Goal: Information Seeking & Learning: Learn about a topic

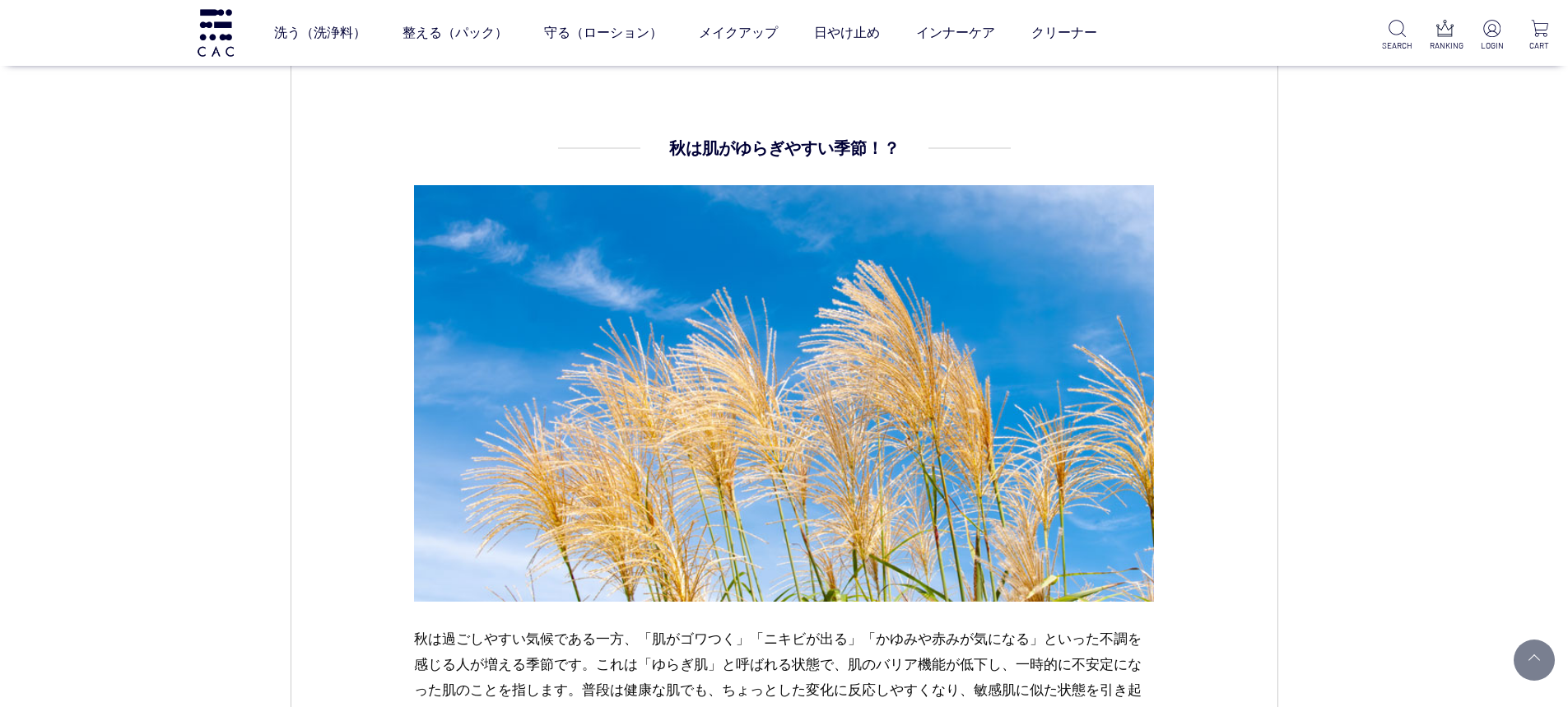
scroll to position [988, 0]
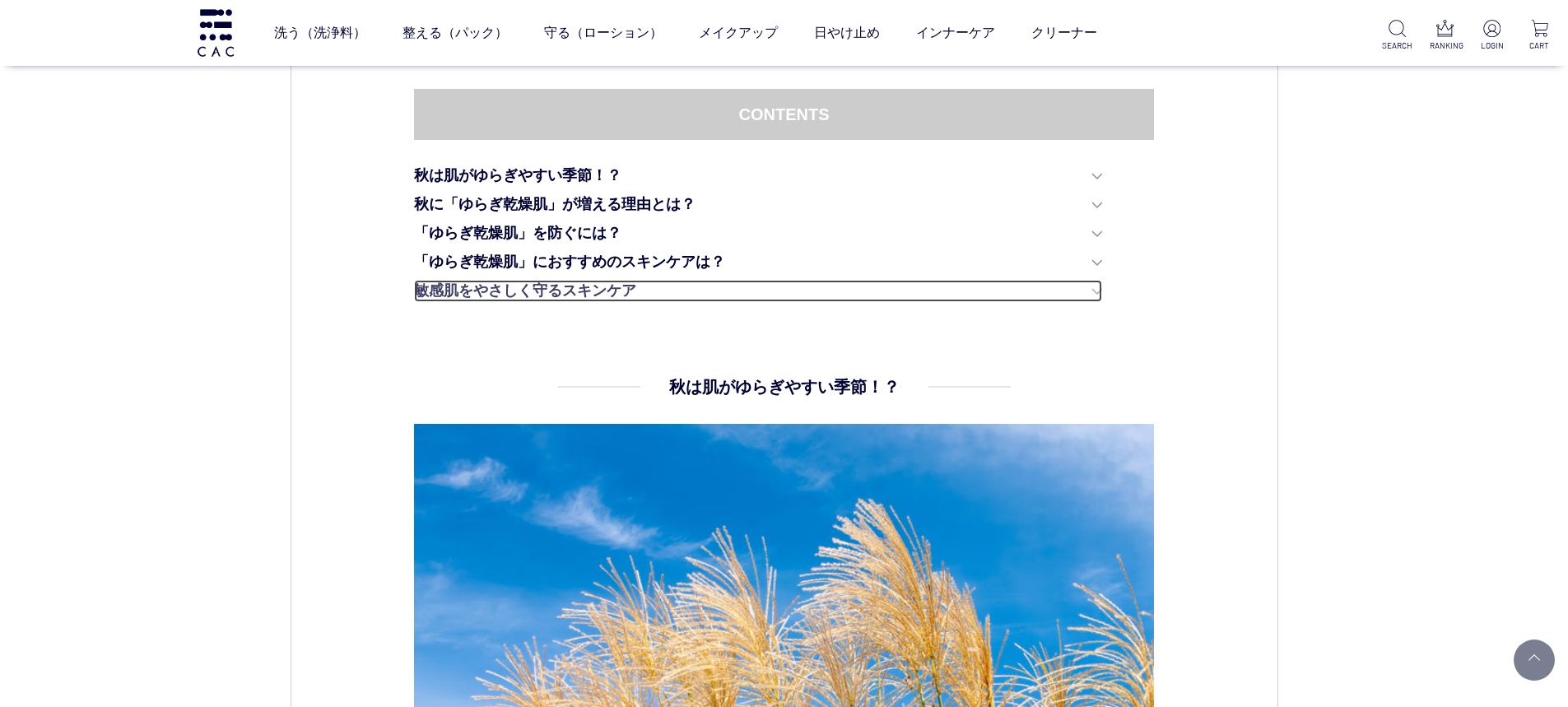
click at [539, 287] on link "敏感肌をやさしく守るスキンケア" at bounding box center [758, 290] width 688 height 22
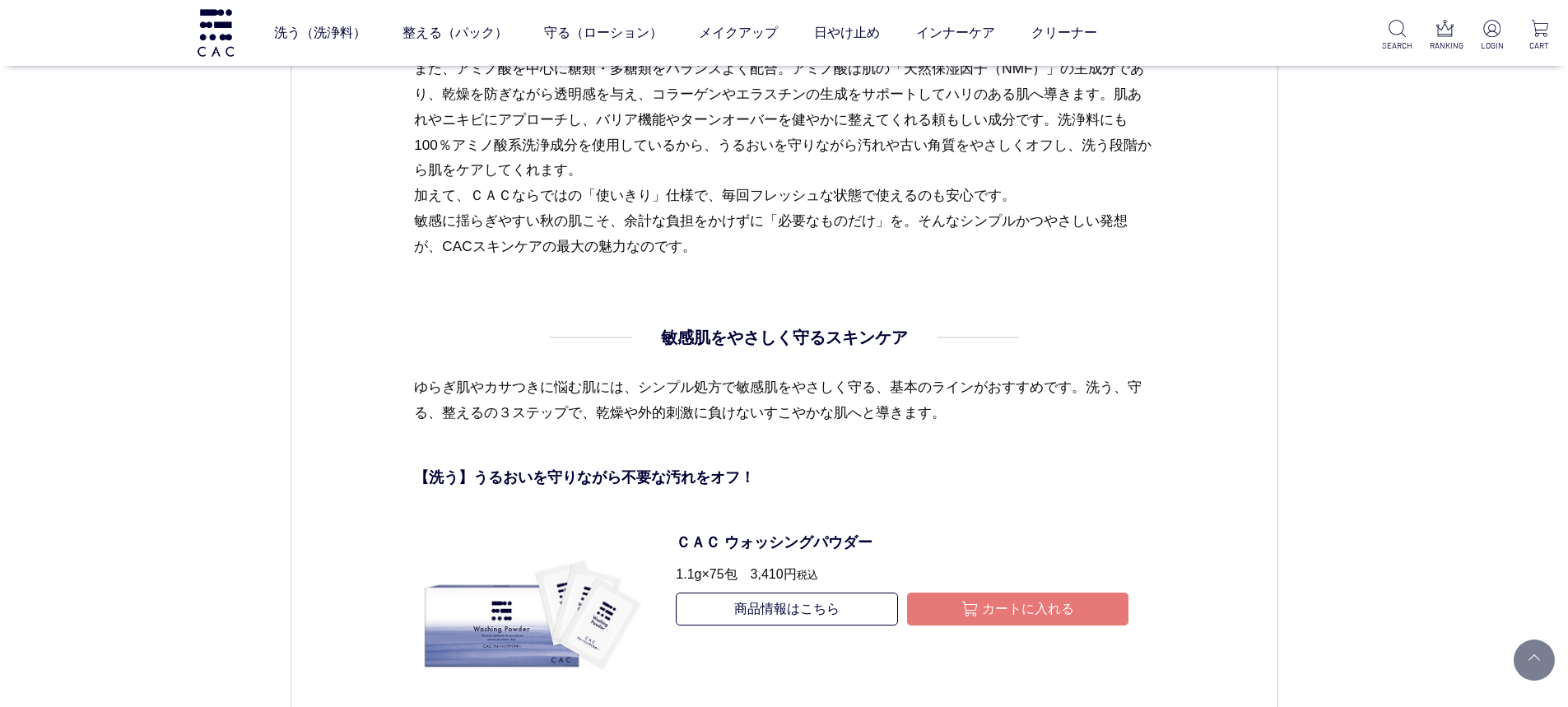
scroll to position [5807, 0]
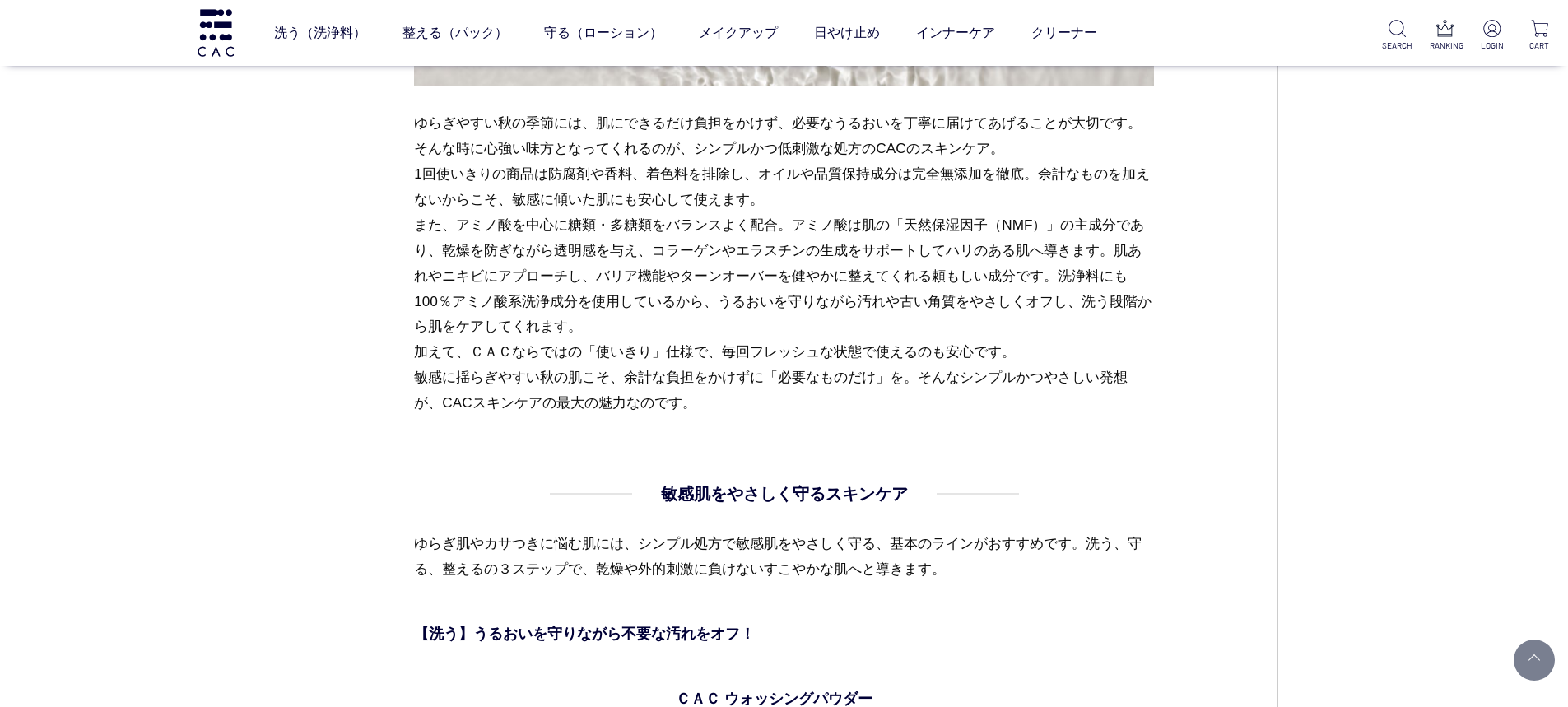
click at [721, 301] on p "ゆらぎやすい秋の季節には、肌にできるだけ負担をかけず、必要なうるおいを丁寧に届けてあげることが大切です。そんな時に心強い味方となってくれるのが、シンプルかつ低…" at bounding box center [784, 263] width 740 height 305
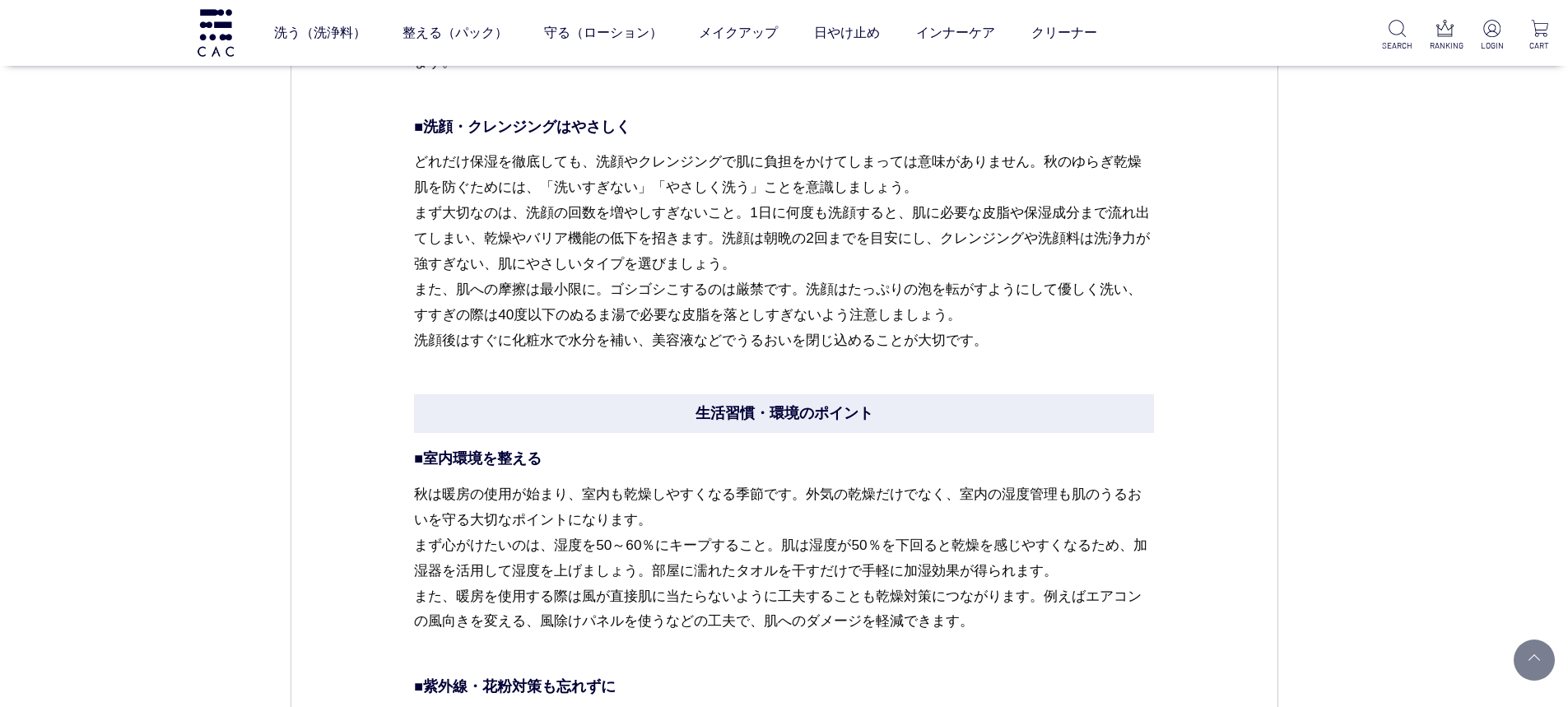
scroll to position [3995, 0]
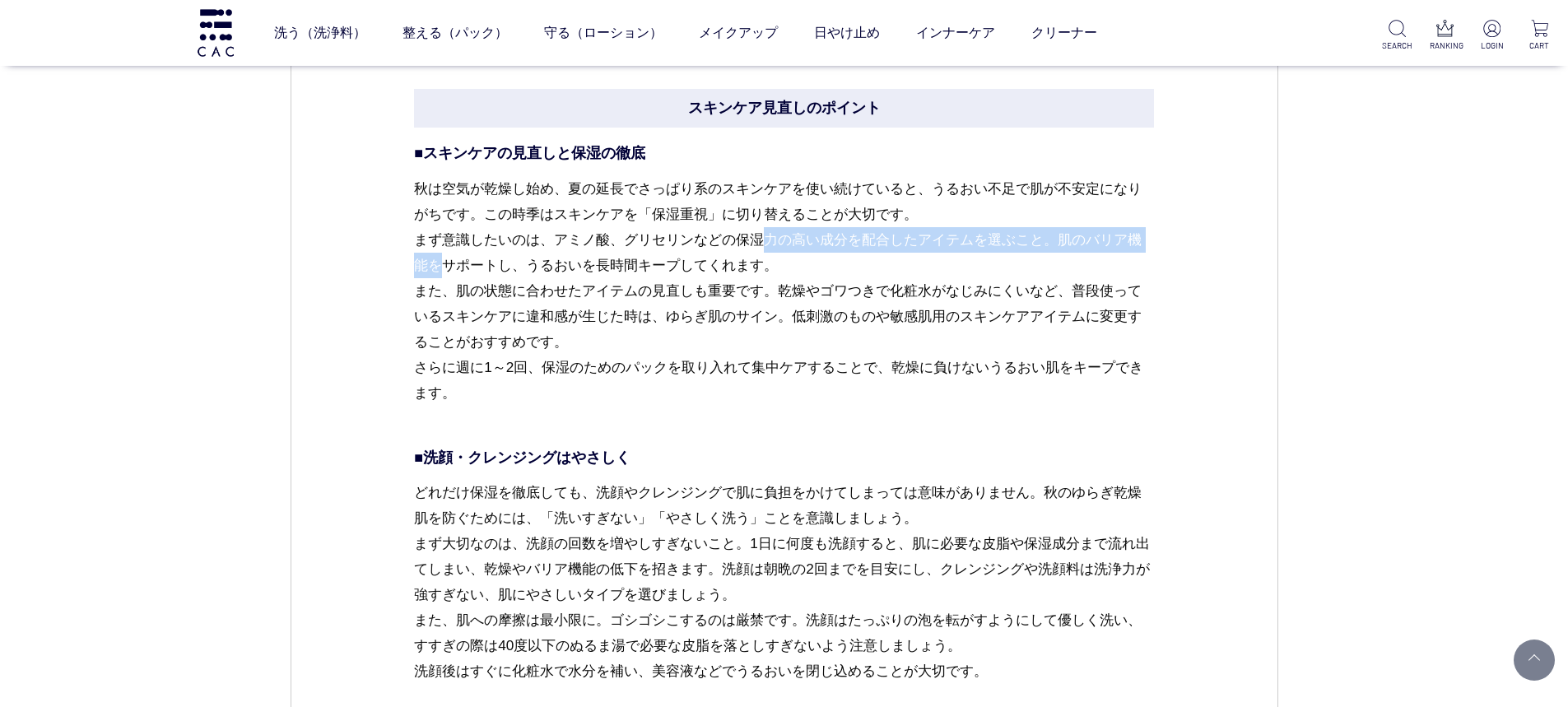
drag, startPoint x: 557, startPoint y: 238, endPoint x: 967, endPoint y: 229, distance: 410.1
click at [967, 229] on p "秋は空気が乾燥し始め、夏の延長でさっぱり系のスキンケアを使い続けていると、うるおい不足で肌が不安定になりがちです。この時季はスキンケアを「保湿重視」に切り替え…" at bounding box center [784, 304] width 740 height 256
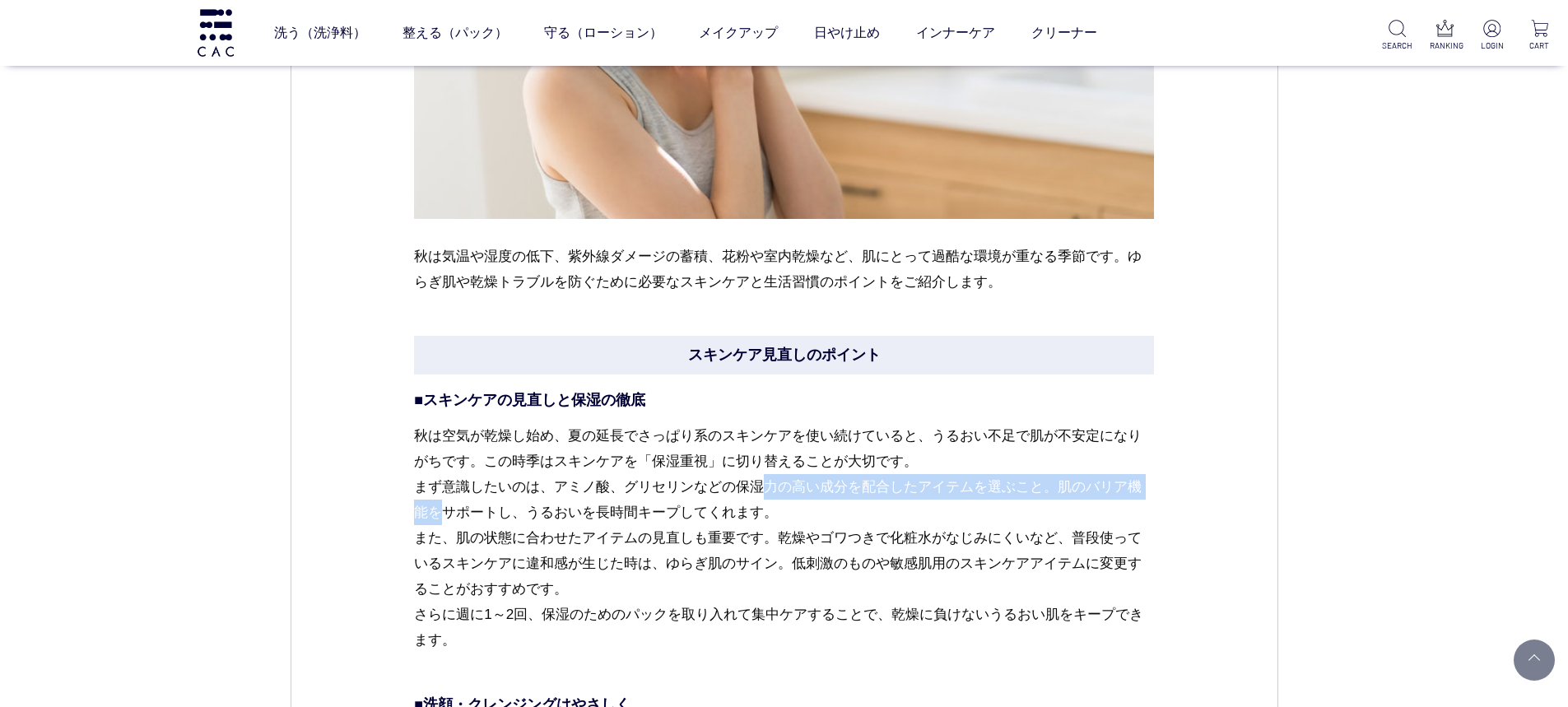
scroll to position [3831, 0]
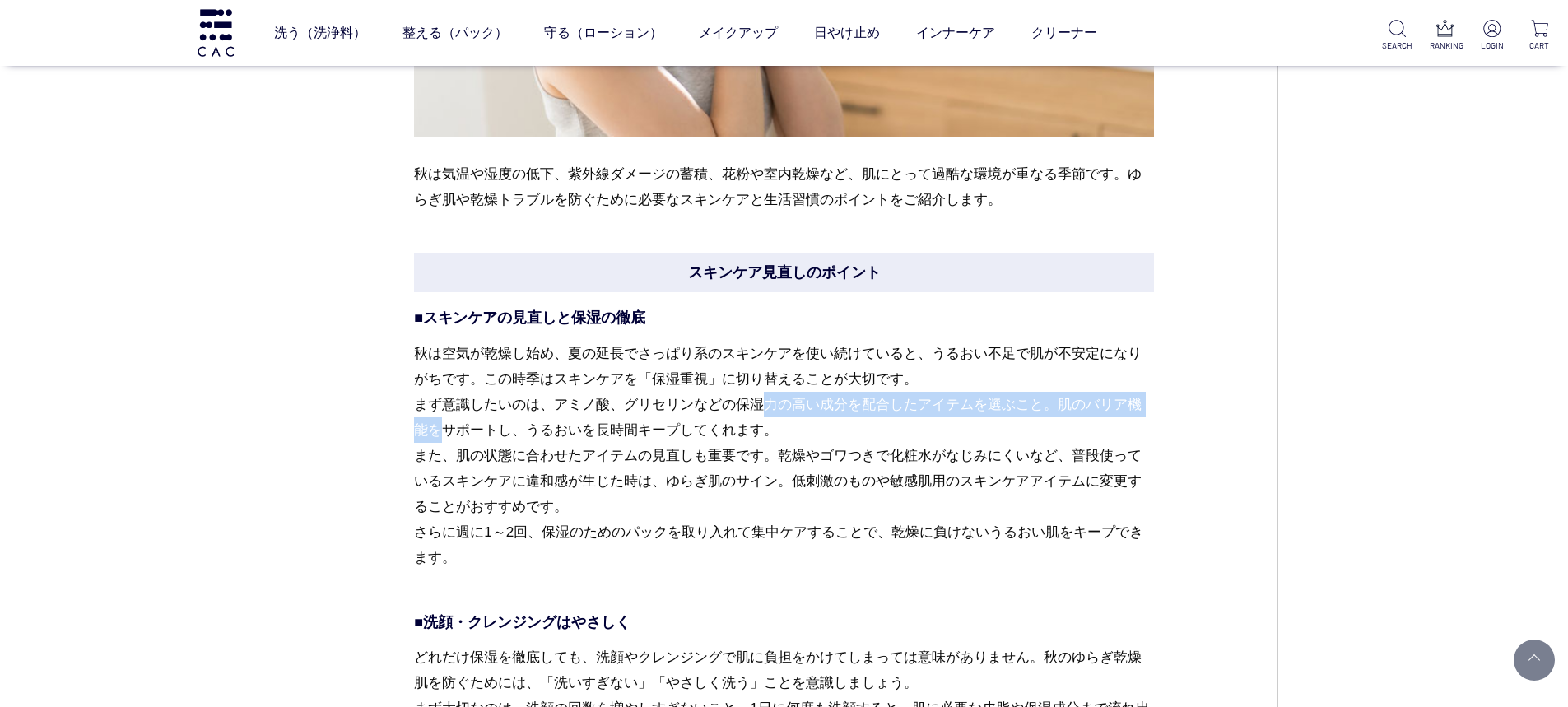
click at [655, 493] on p "秋は空気が乾燥し始め、夏の延長でさっぱり系のスキンケアを使い続けていると、うるおい不足で肌が不安定になりがちです。この時季はスキンケアを「保湿重視」に切り替え…" at bounding box center [784, 469] width 740 height 256
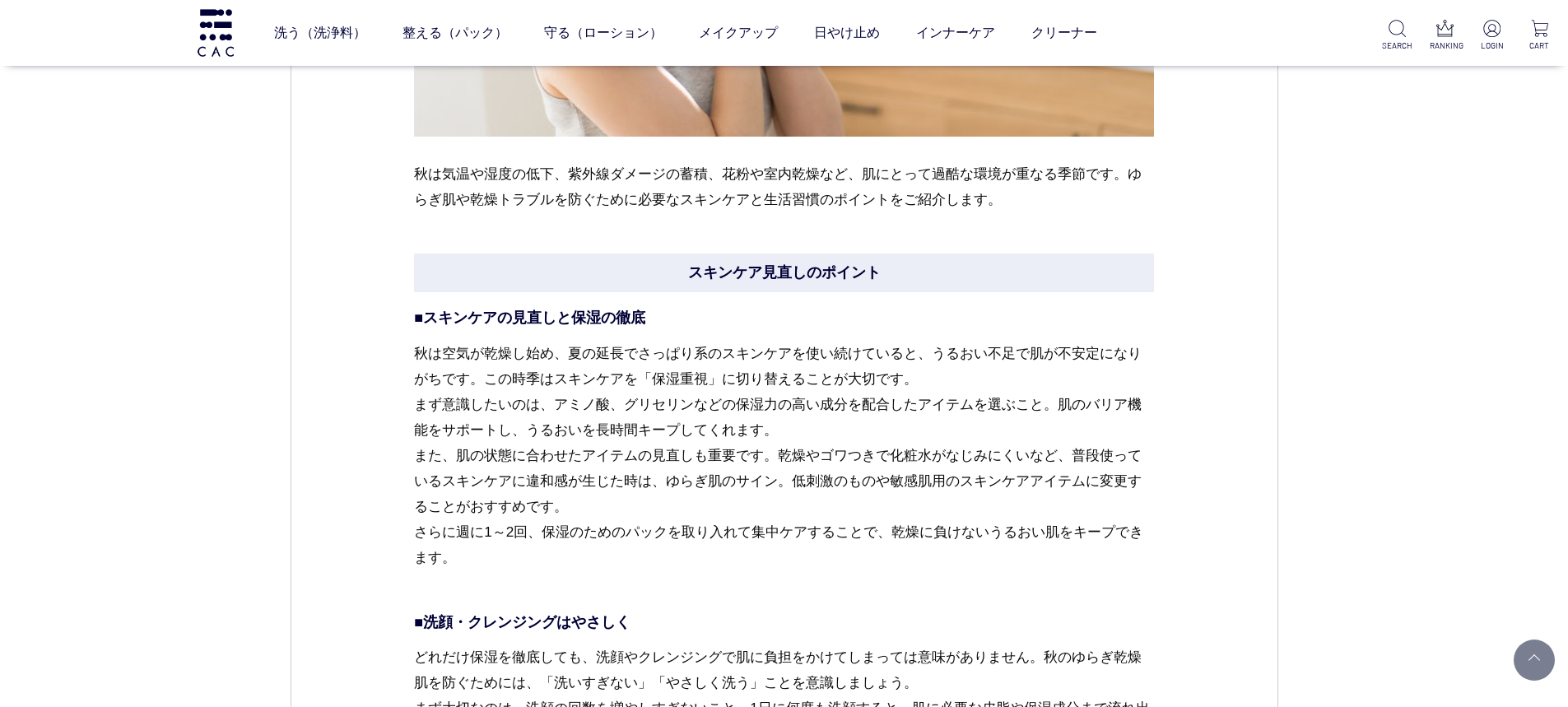
click at [605, 373] on p "秋は空気が乾燥し始め、夏の延長でさっぱり系のスキンケアを使い続けていると、うるおい不足で肌が不安定になりがちです。この時季はスキンケアを「保湿重視」に切り替え…" at bounding box center [784, 469] width 740 height 256
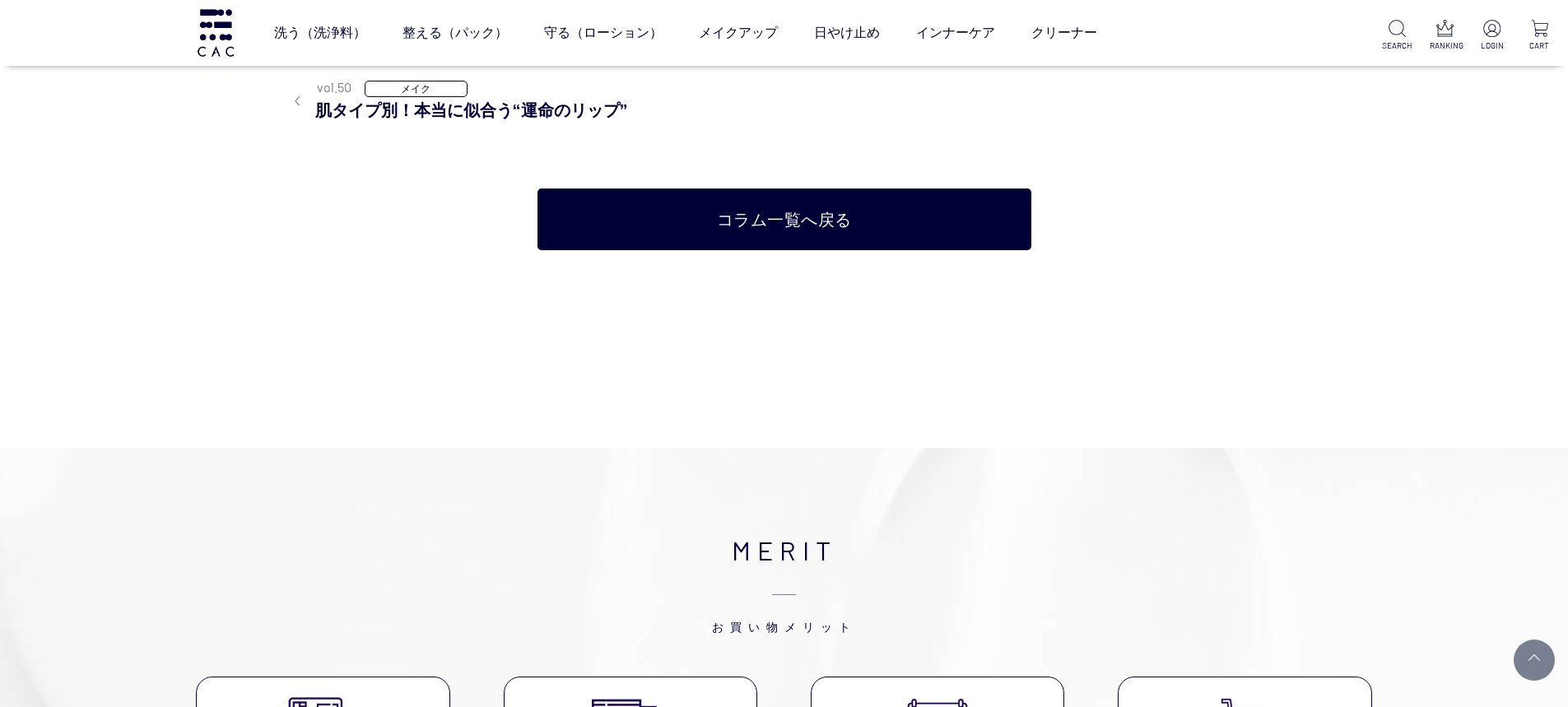
scroll to position [7948, 0]
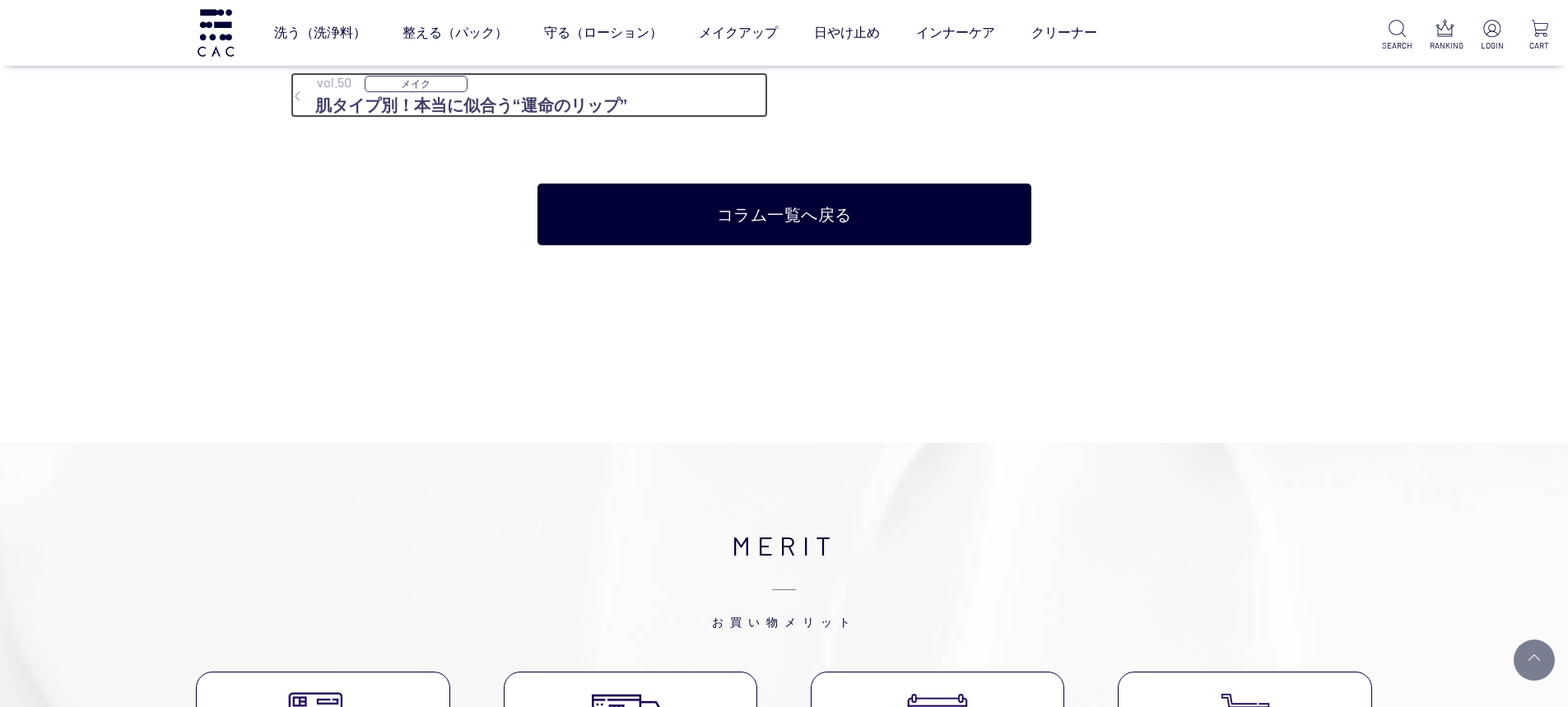
click at [415, 115] on h3 "肌タイプ別！本当に似合う“運命のリップ”" at bounding box center [529, 106] width 478 height 25
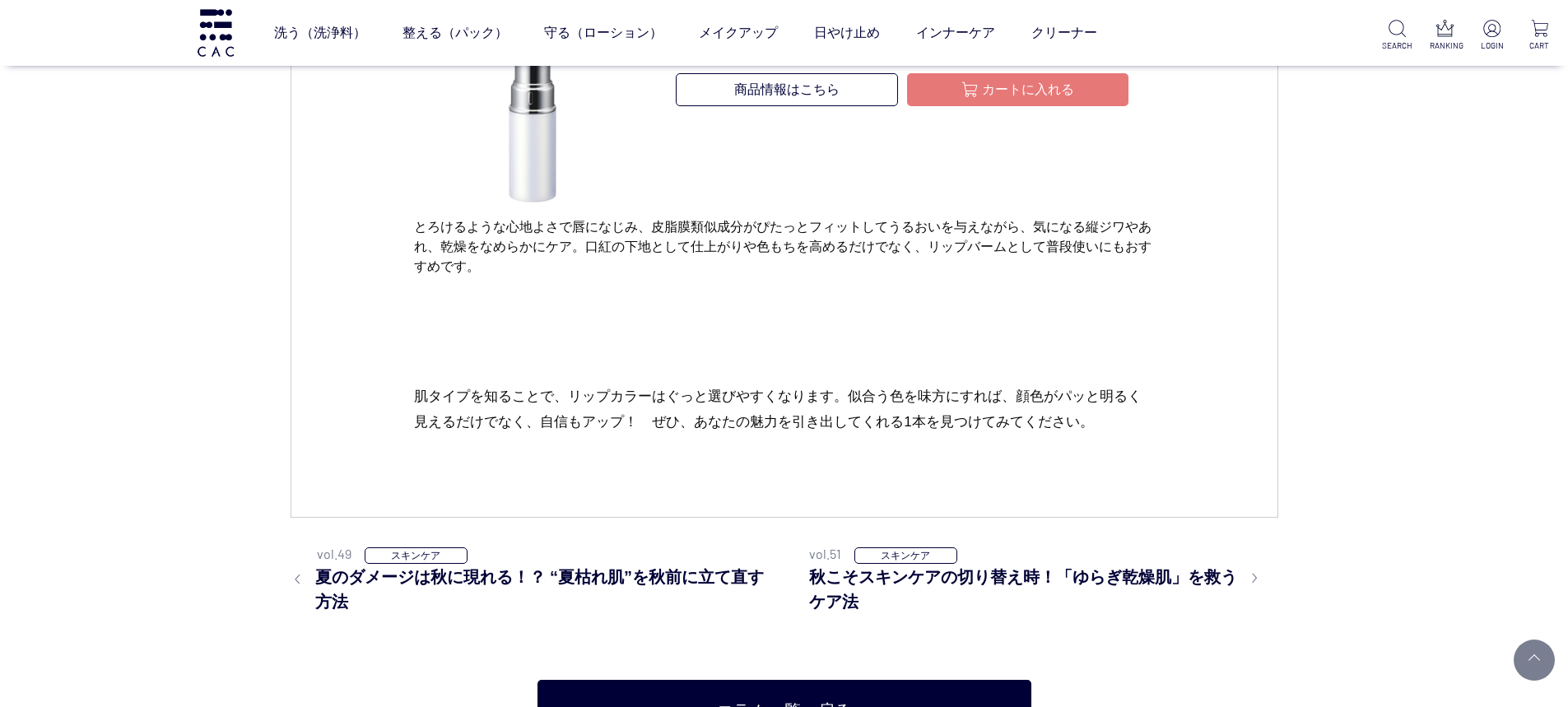
scroll to position [11046, 0]
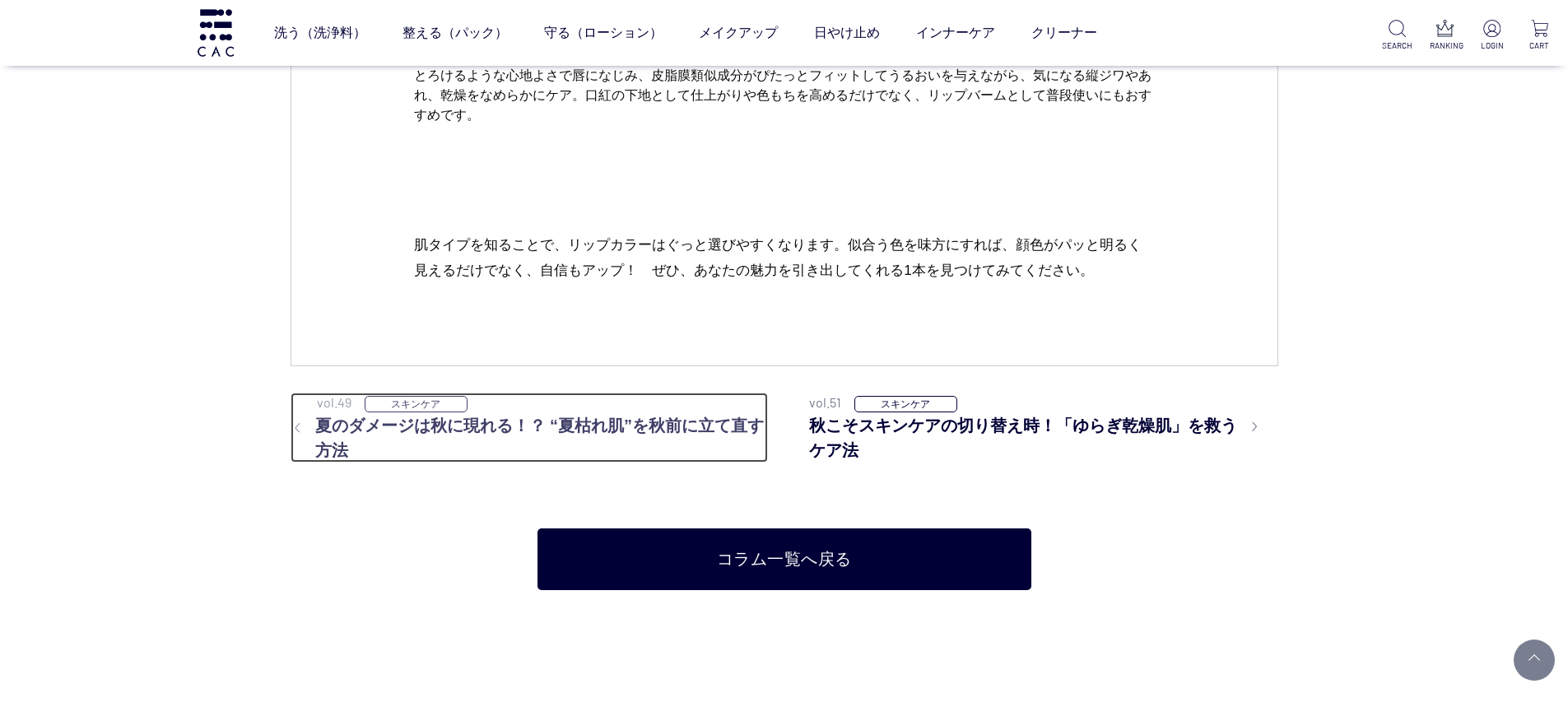
click at [465, 416] on h3 "夏のダメージは秋に現れる！？ “夏枯れ肌”を秋前に立て直す方法" at bounding box center [529, 438] width 478 height 49
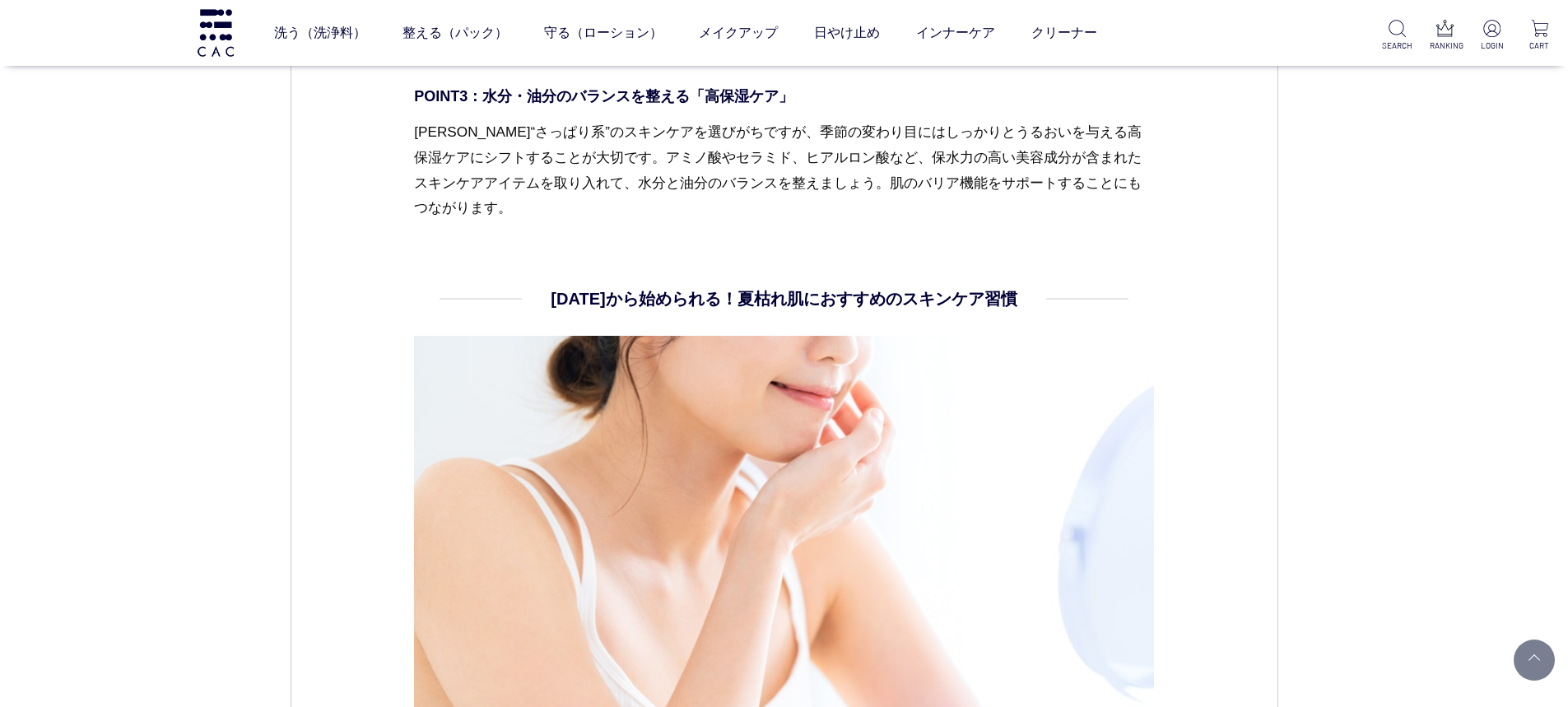
scroll to position [3705, 0]
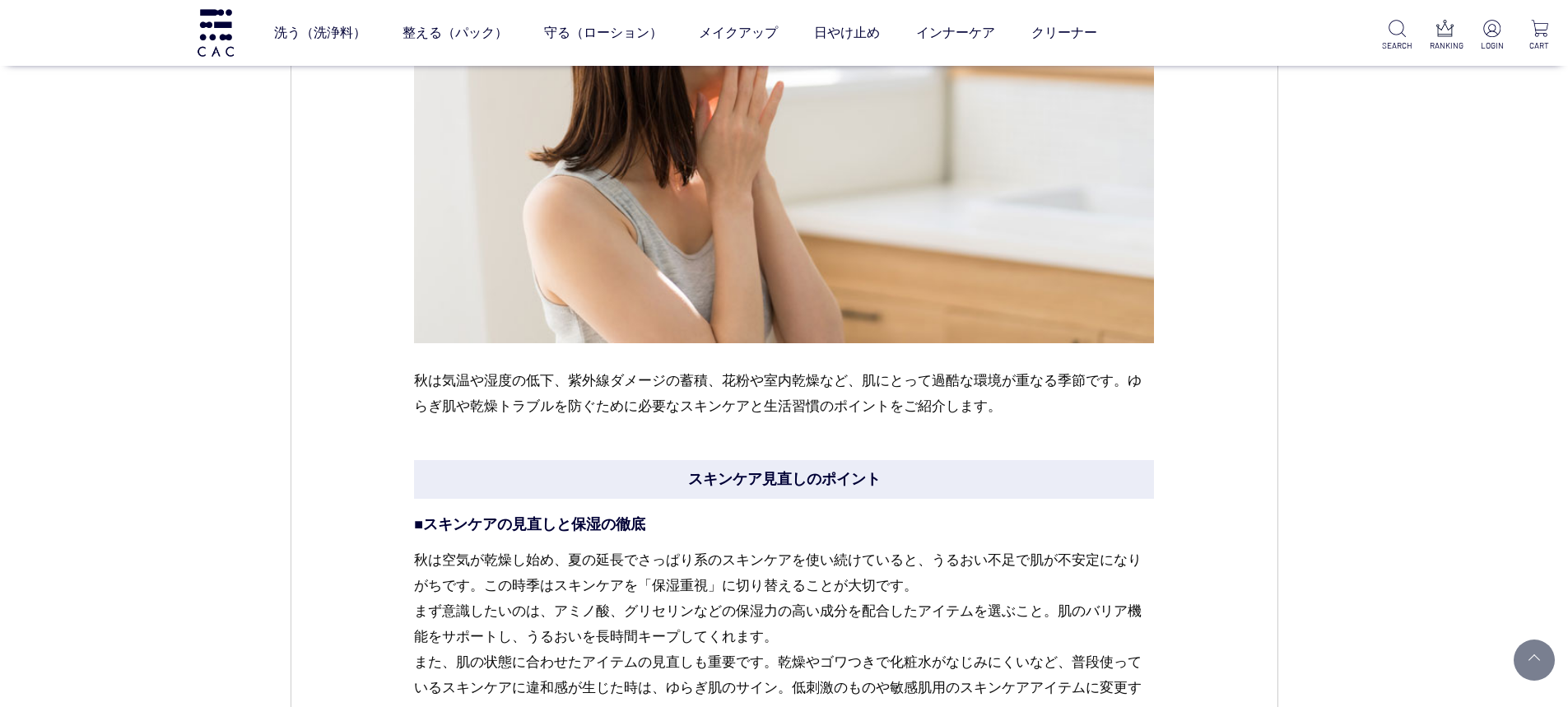
scroll to position [3705, 0]
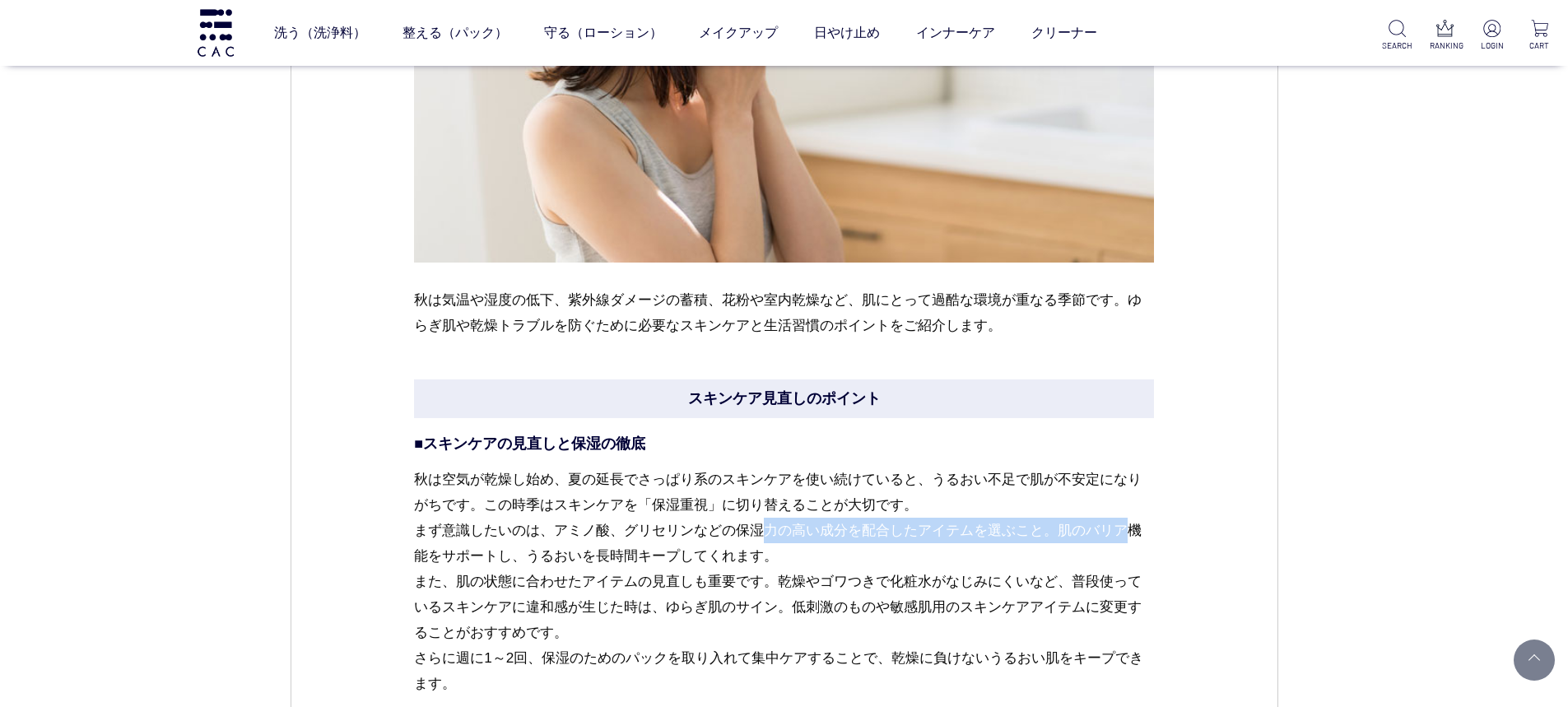
drag, startPoint x: 560, startPoint y: 536, endPoint x: 924, endPoint y: 537, distance: 364.0
click at [924, 537] on p "秋は空気が乾燥し始め、夏の延長でさっぱり系のスキンケアを使い続けていると、うるおい不足で肌が不安定になりがちです。この時季はスキンケアを「保湿重視」に切り替え…" at bounding box center [784, 595] width 740 height 256
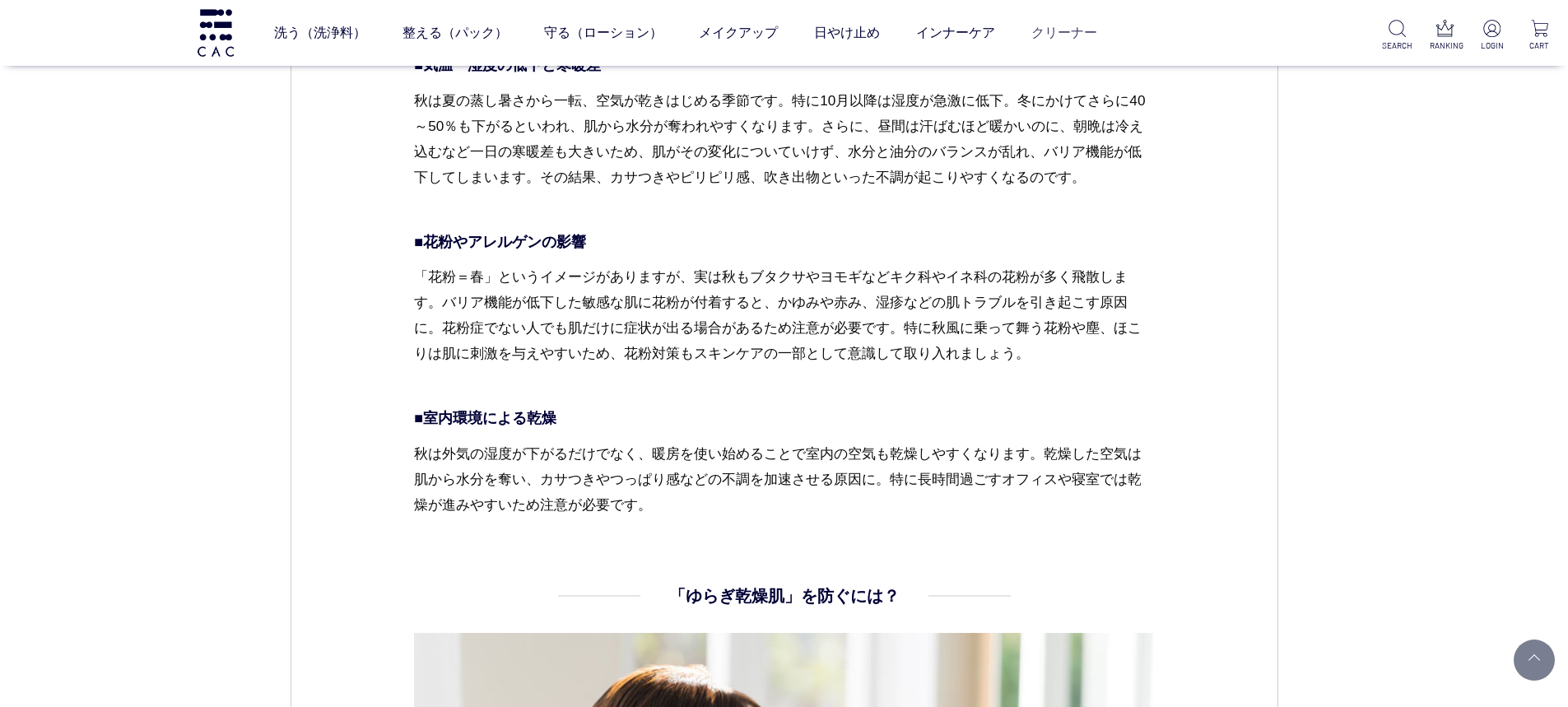
scroll to position [3957, 0]
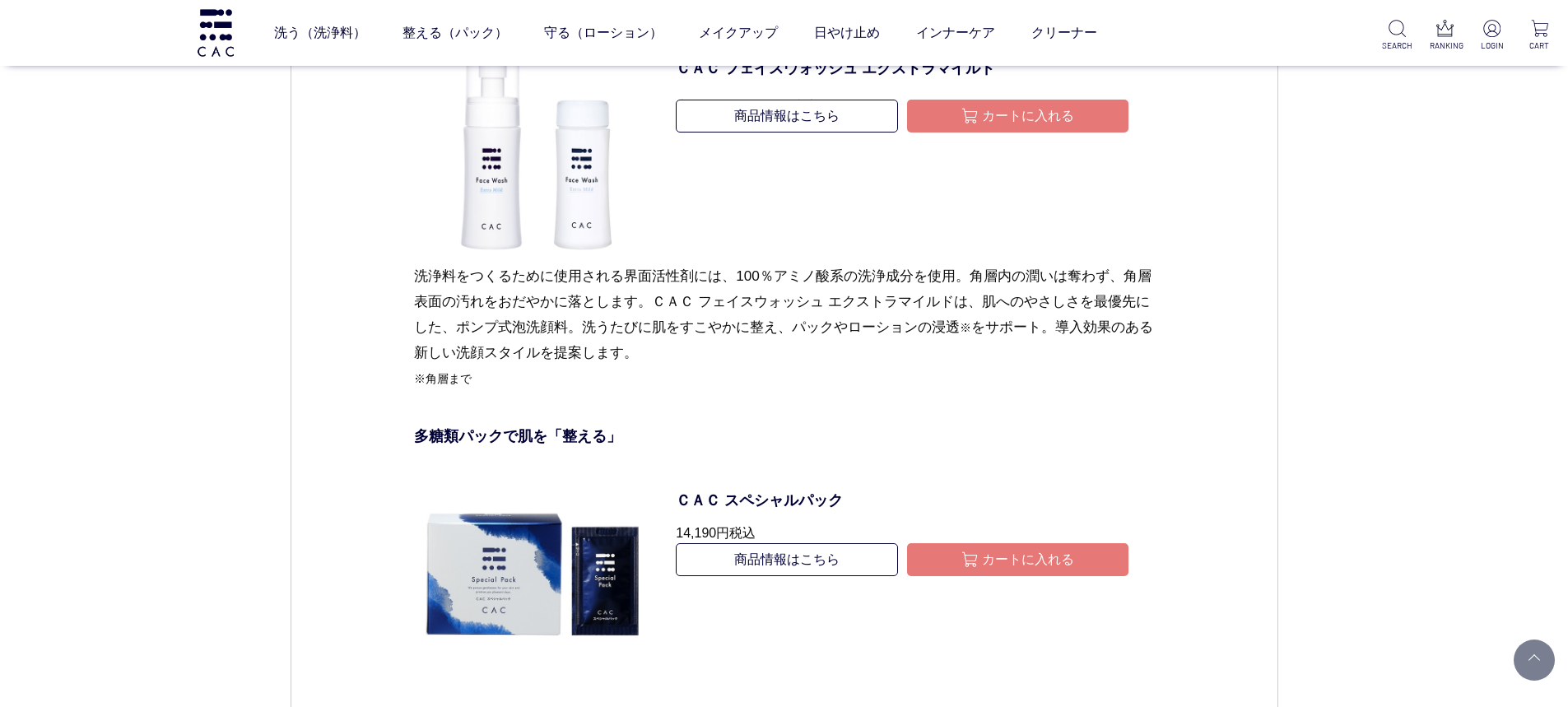
scroll to position [1893, 0]
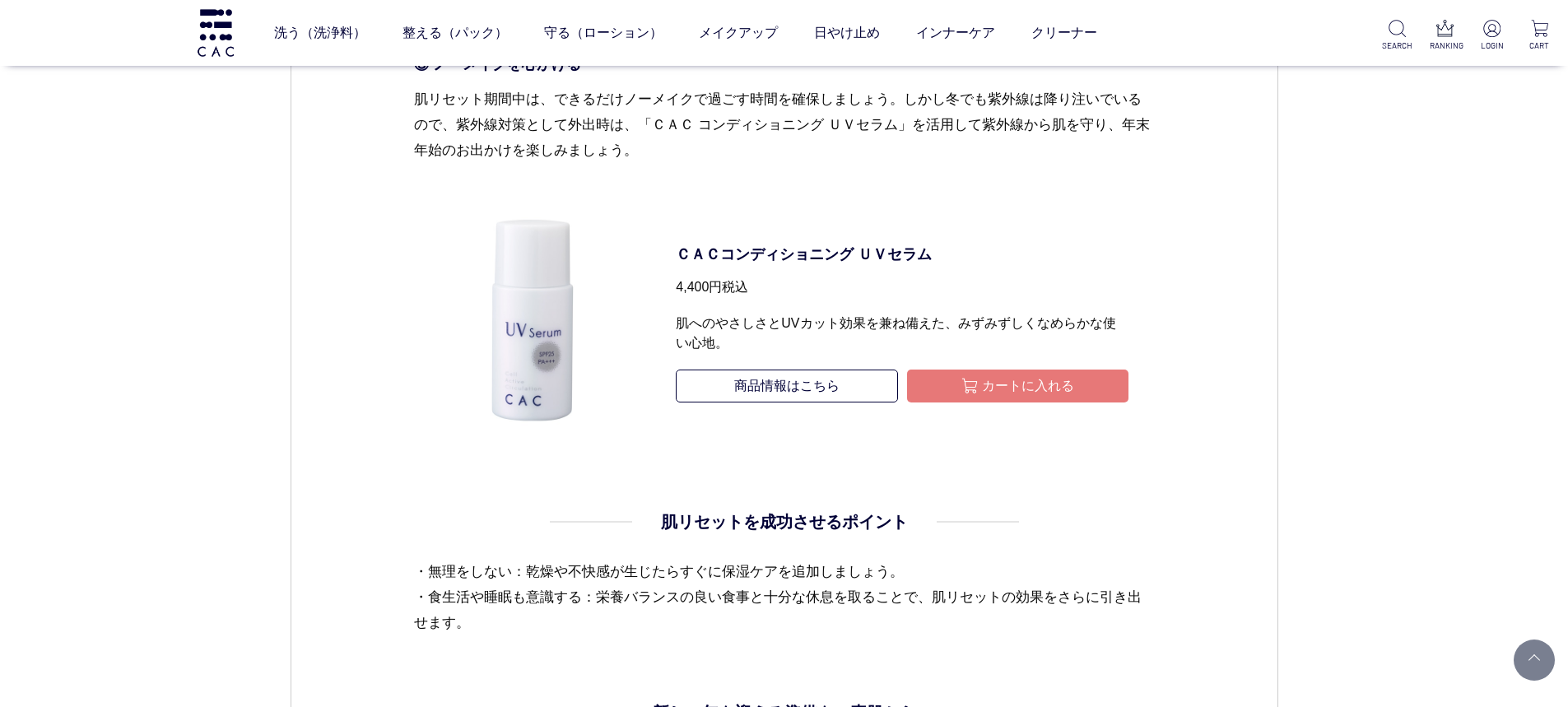
scroll to position [3952, 0]
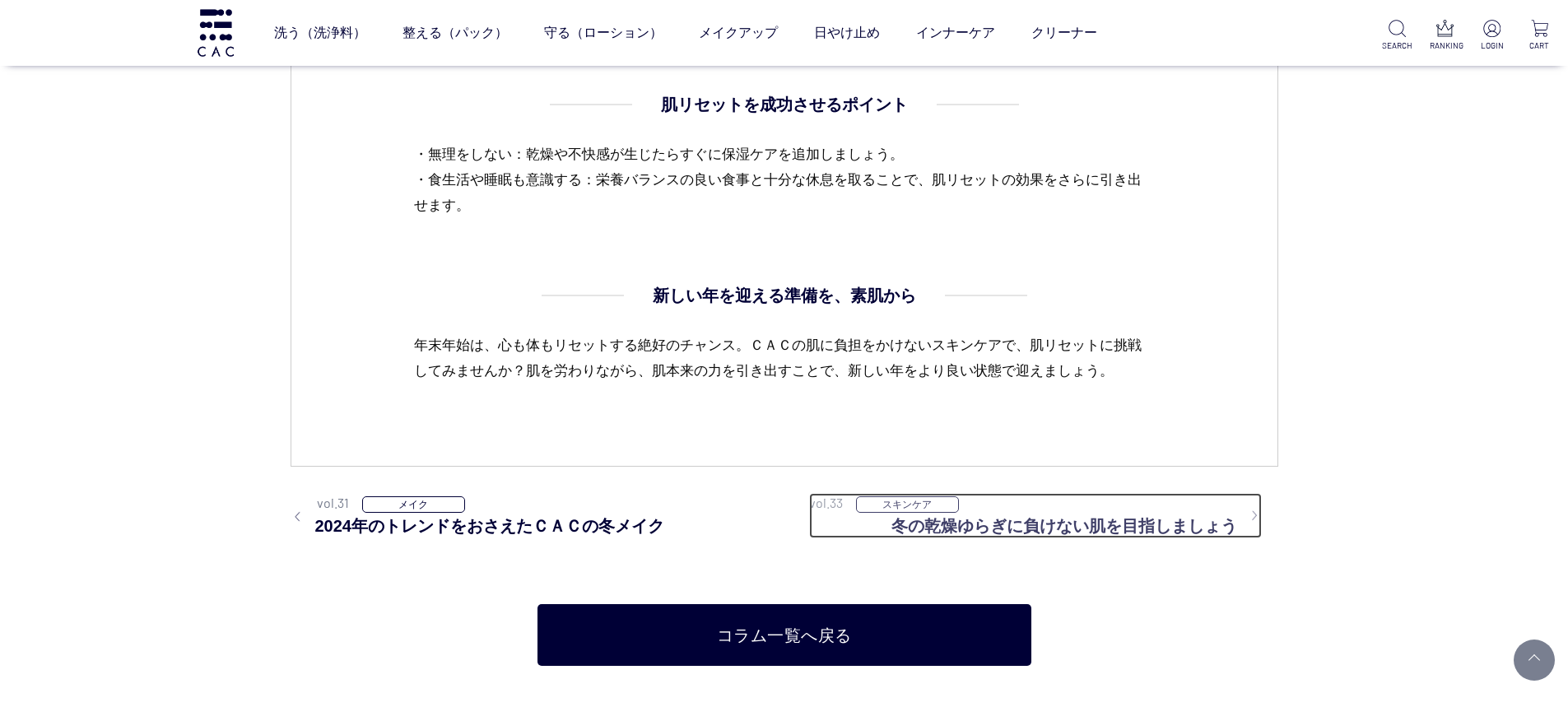
click at [1006, 524] on h3 "冬の乾燥ゆらぎに負けない肌を目指しましょう" at bounding box center [1076, 526] width 370 height 25
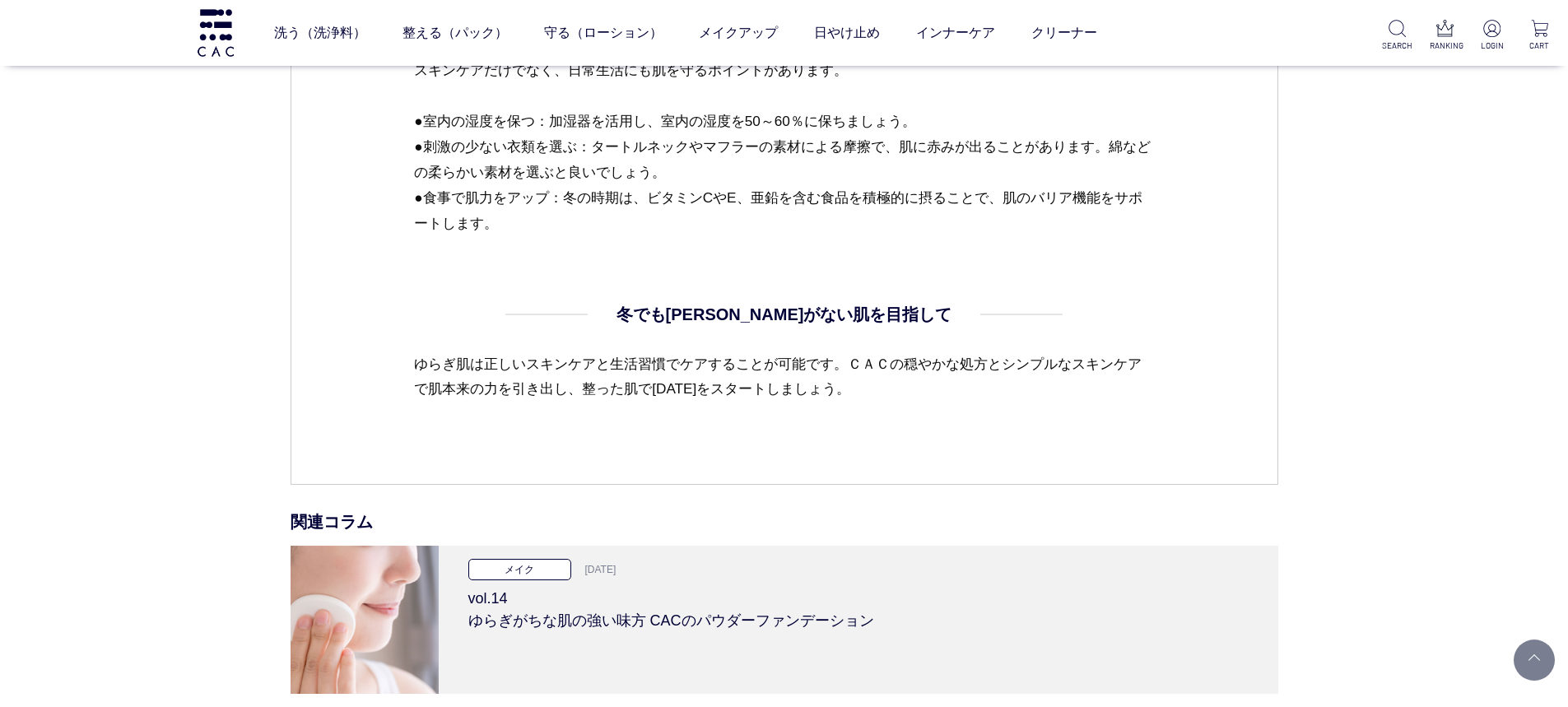
scroll to position [5022, 0]
